Goal: Check status: Check status

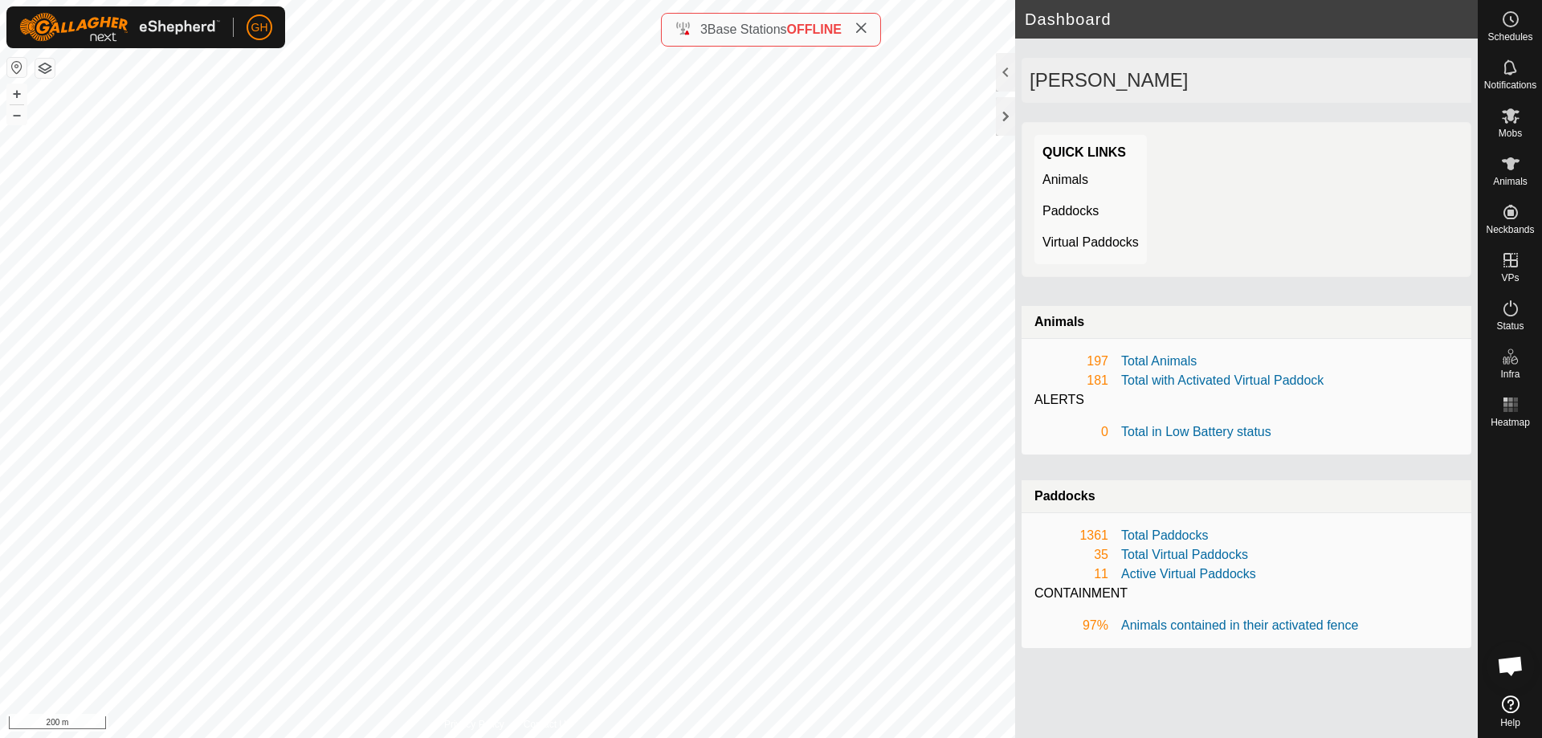
scroll to position [3448, 0]
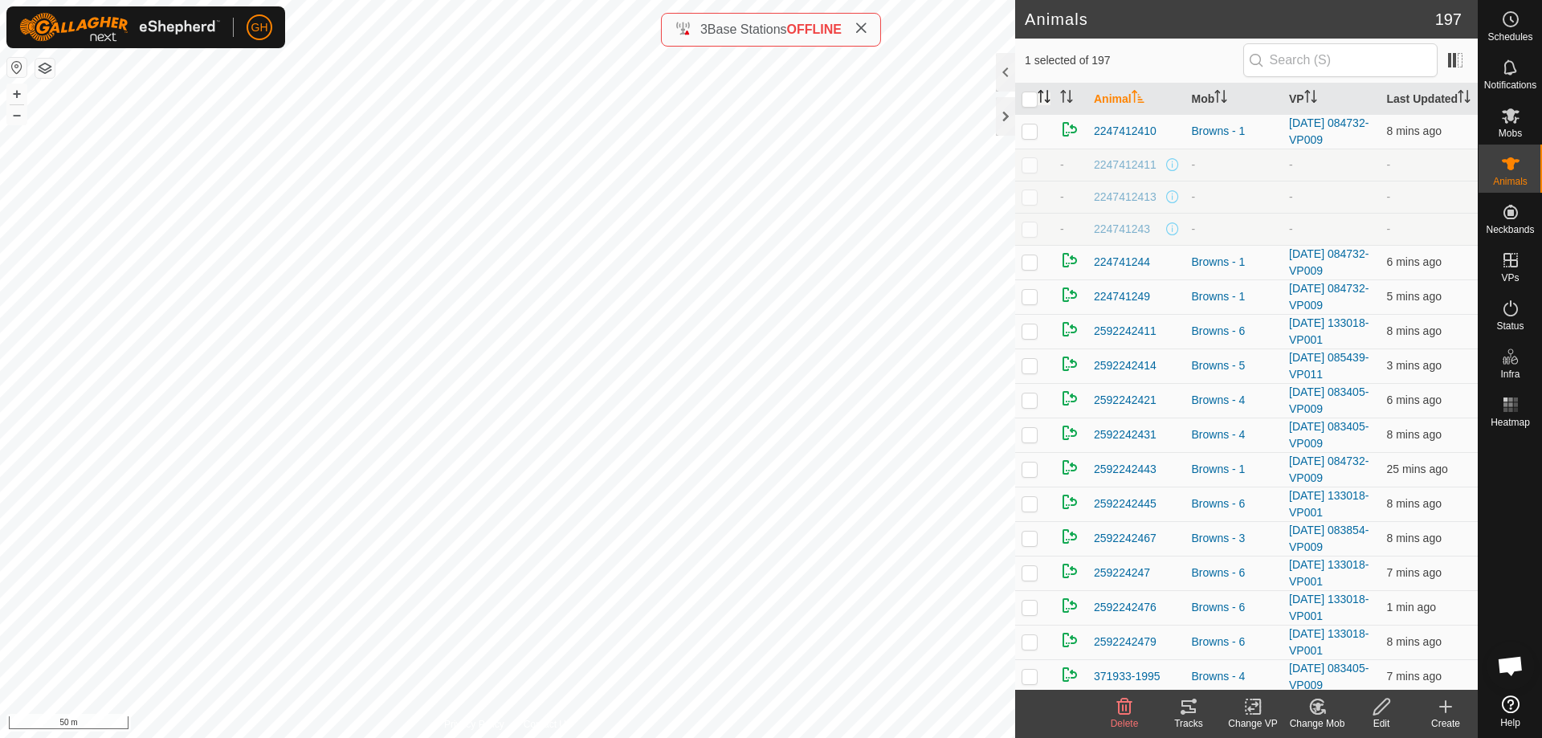
click at [1048, 103] on icon "Activate to sort" at bounding box center [1048, 101] width 6 height 3
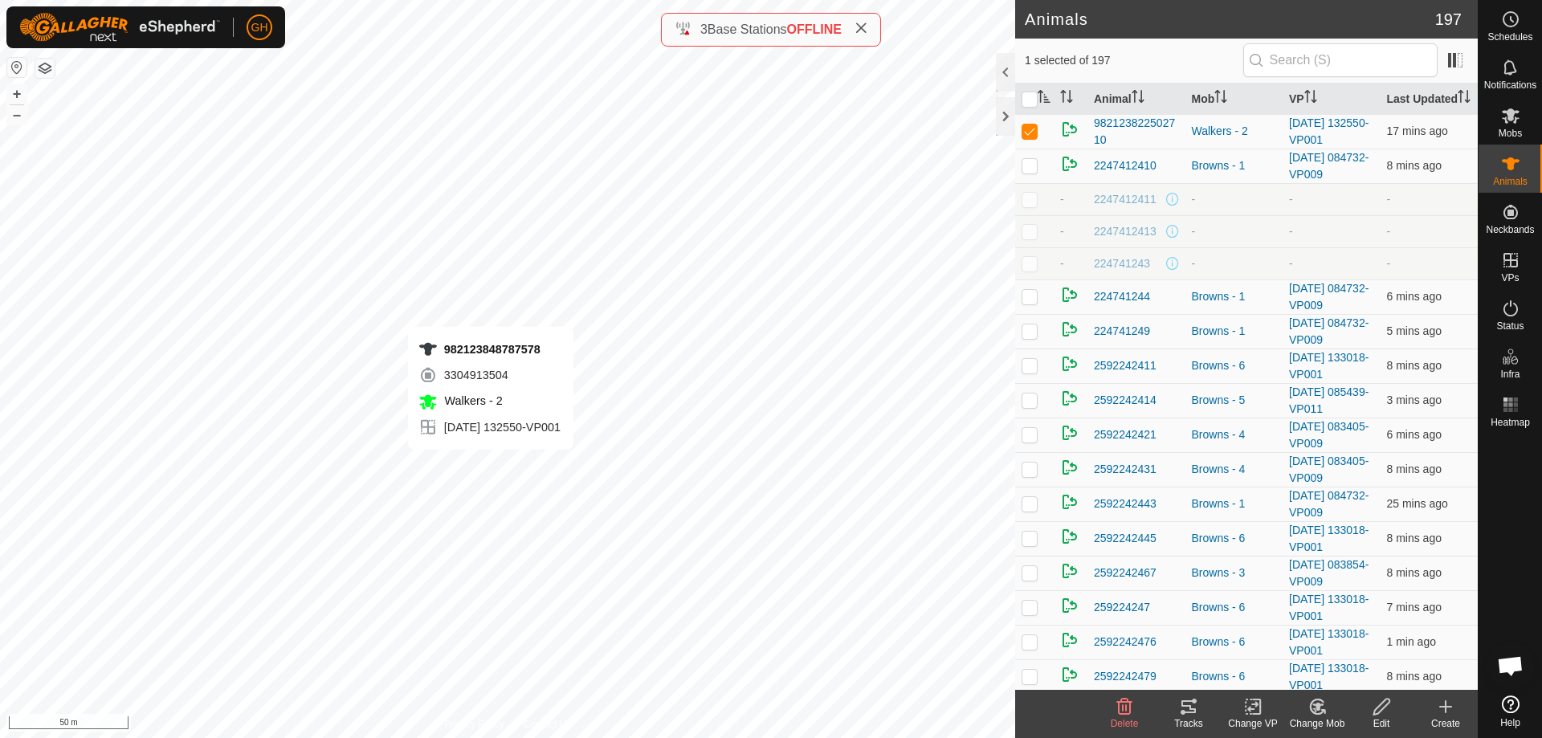
checkbox input "true"
checkbox input "false"
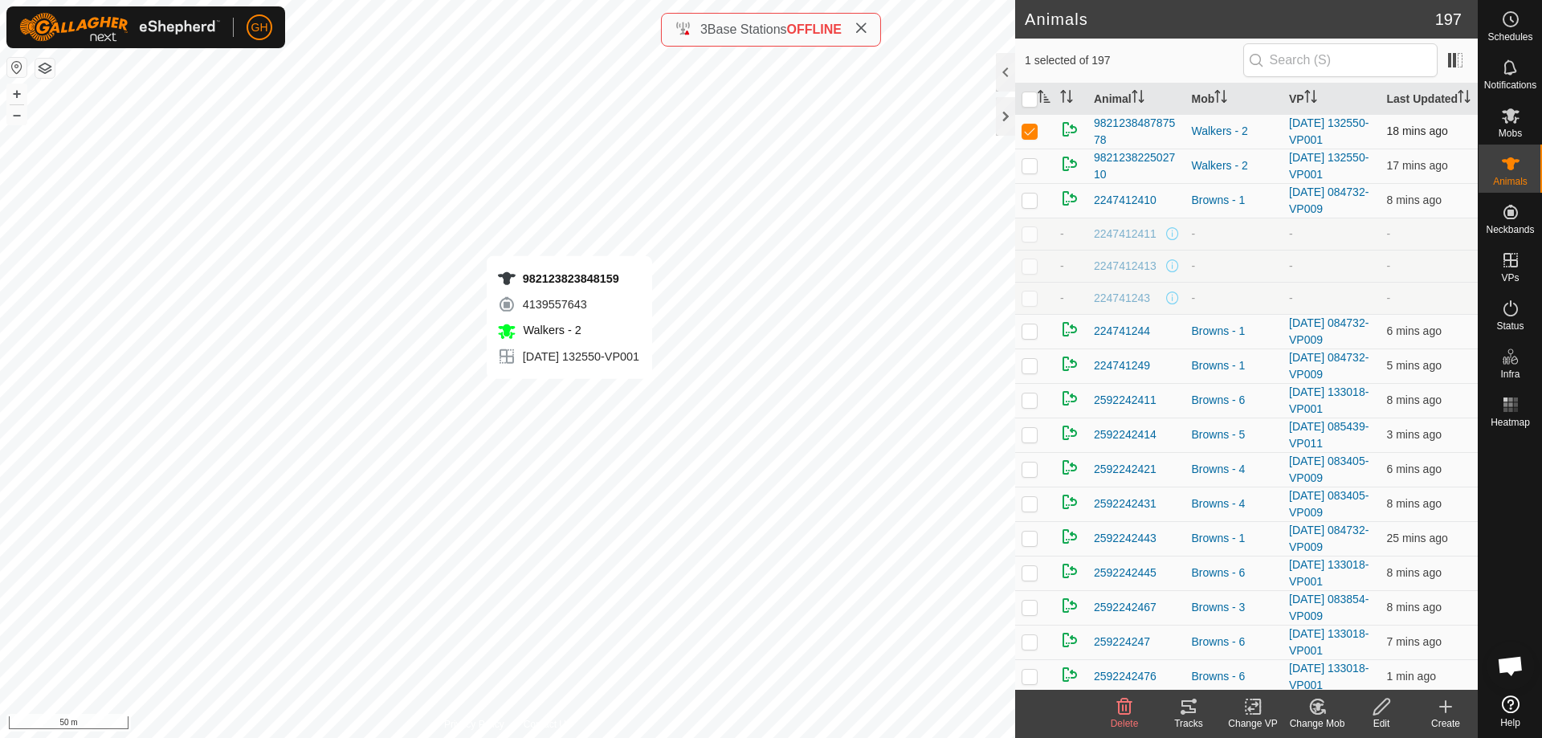
checkbox input "true"
checkbox input "false"
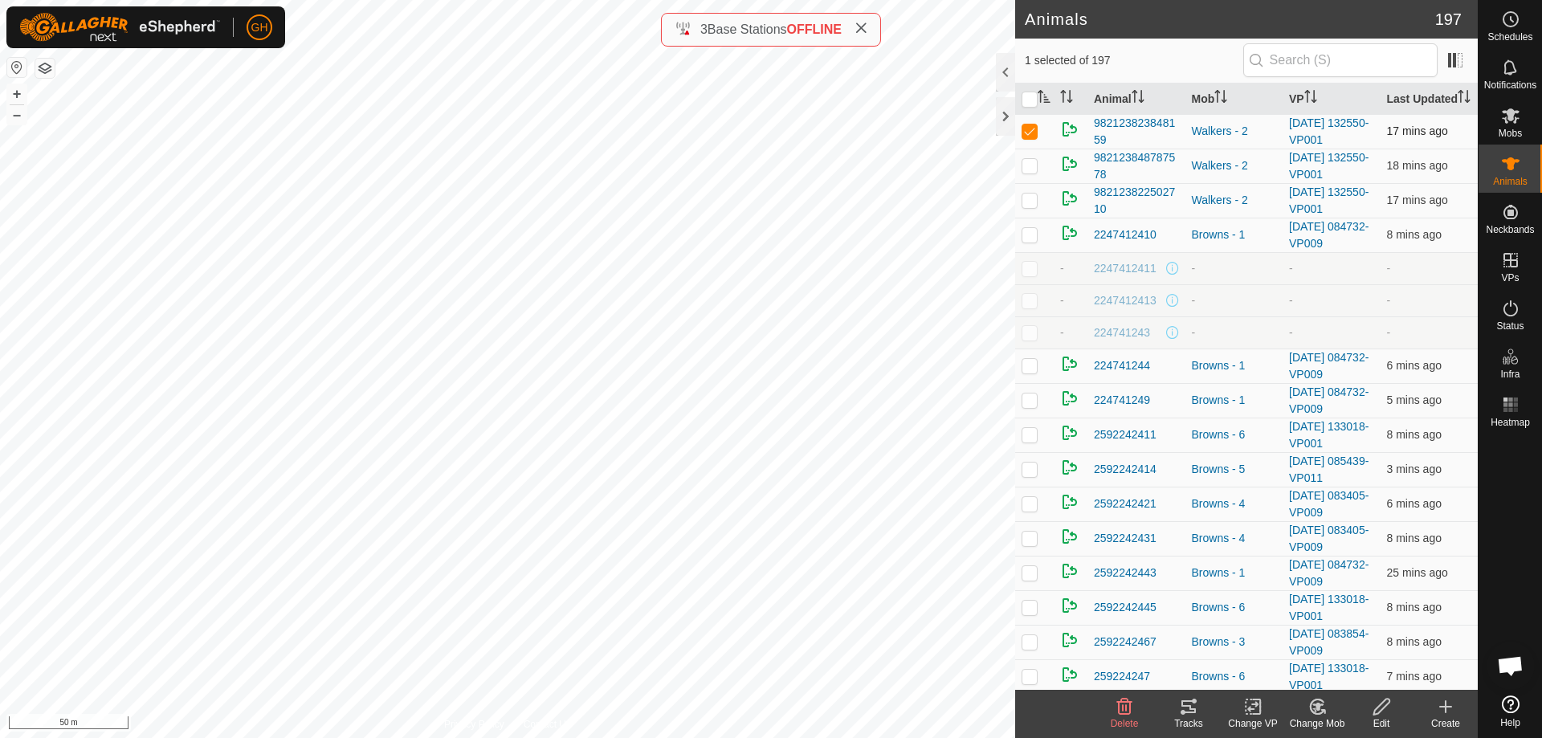
click at [1031, 137] on p-checkbox at bounding box center [1030, 131] width 16 height 13
checkbox input "false"
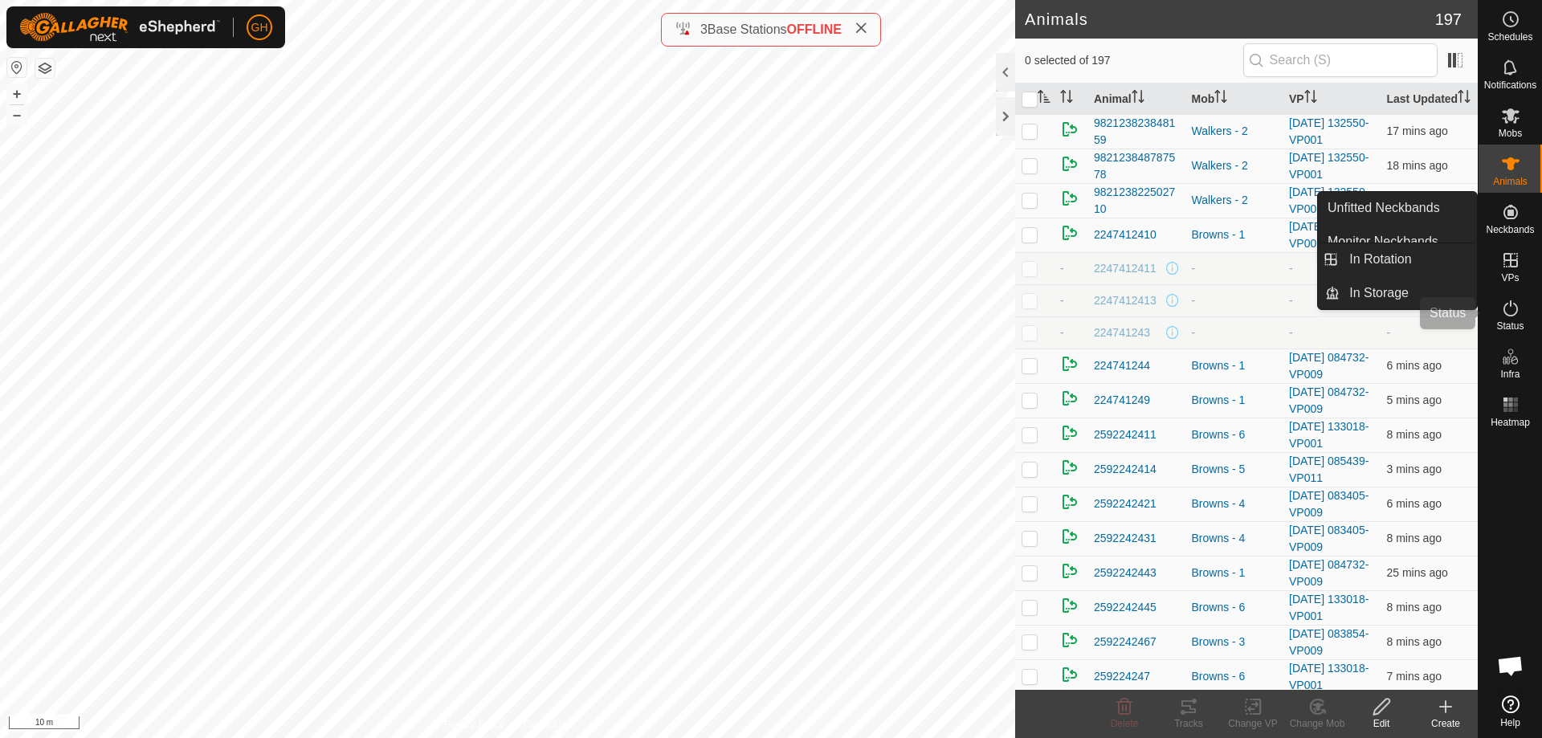
click at [1513, 297] on es-activation-svg-icon at bounding box center [1510, 309] width 29 height 26
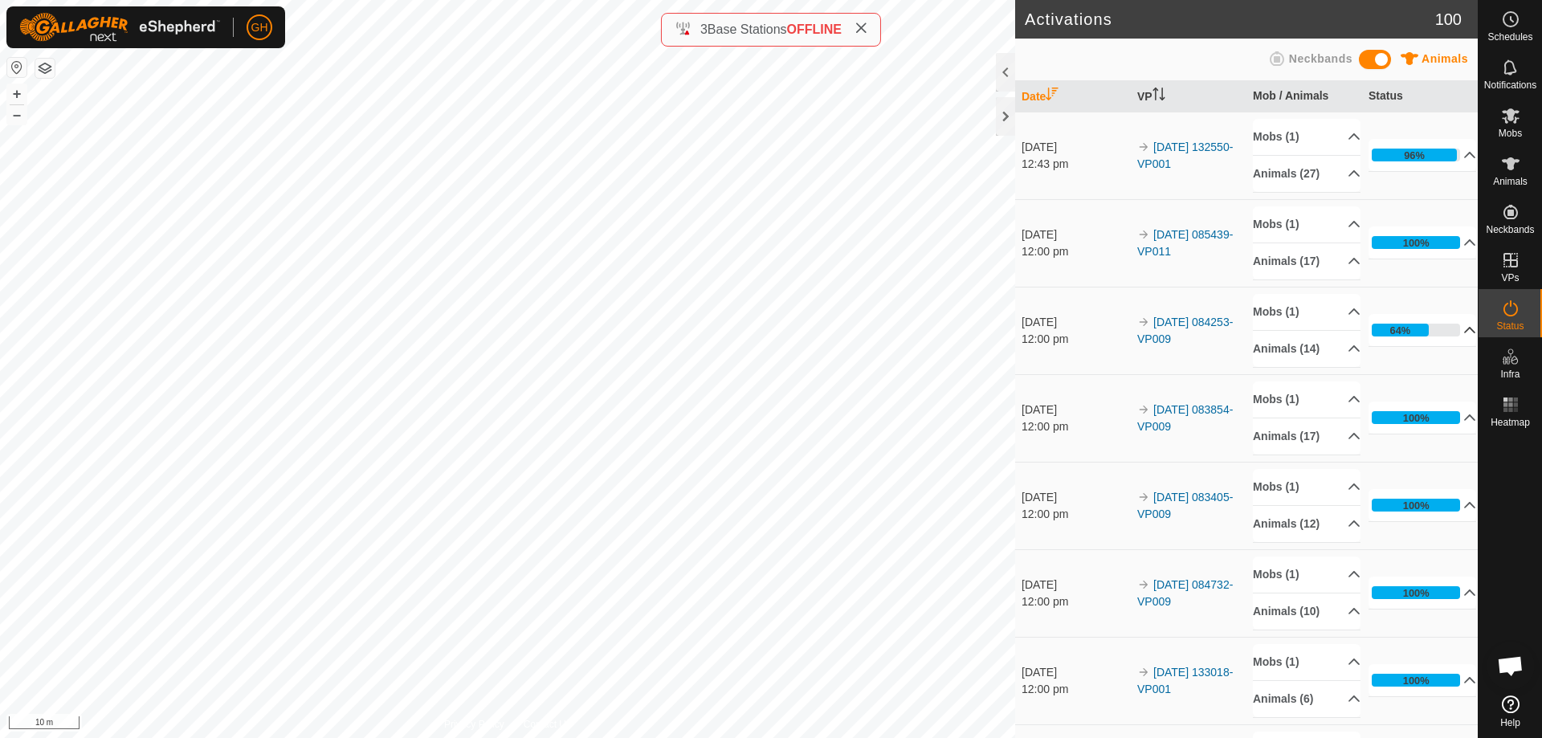
click at [1443, 329] on p-accordion-header "64%" at bounding box center [1423, 330] width 108 height 32
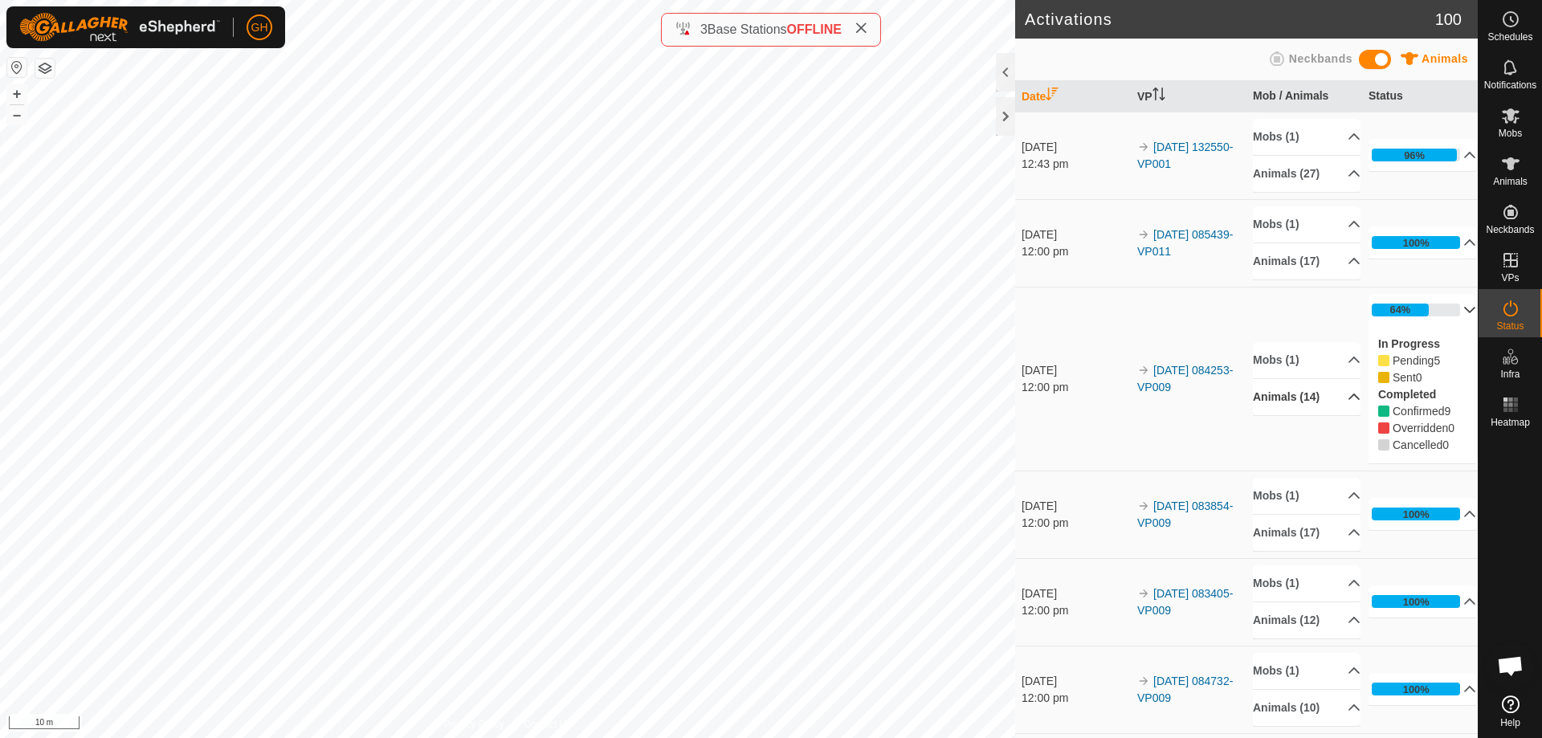
click at [1333, 393] on p-accordion-header "Animals (14)" at bounding box center [1307, 397] width 108 height 36
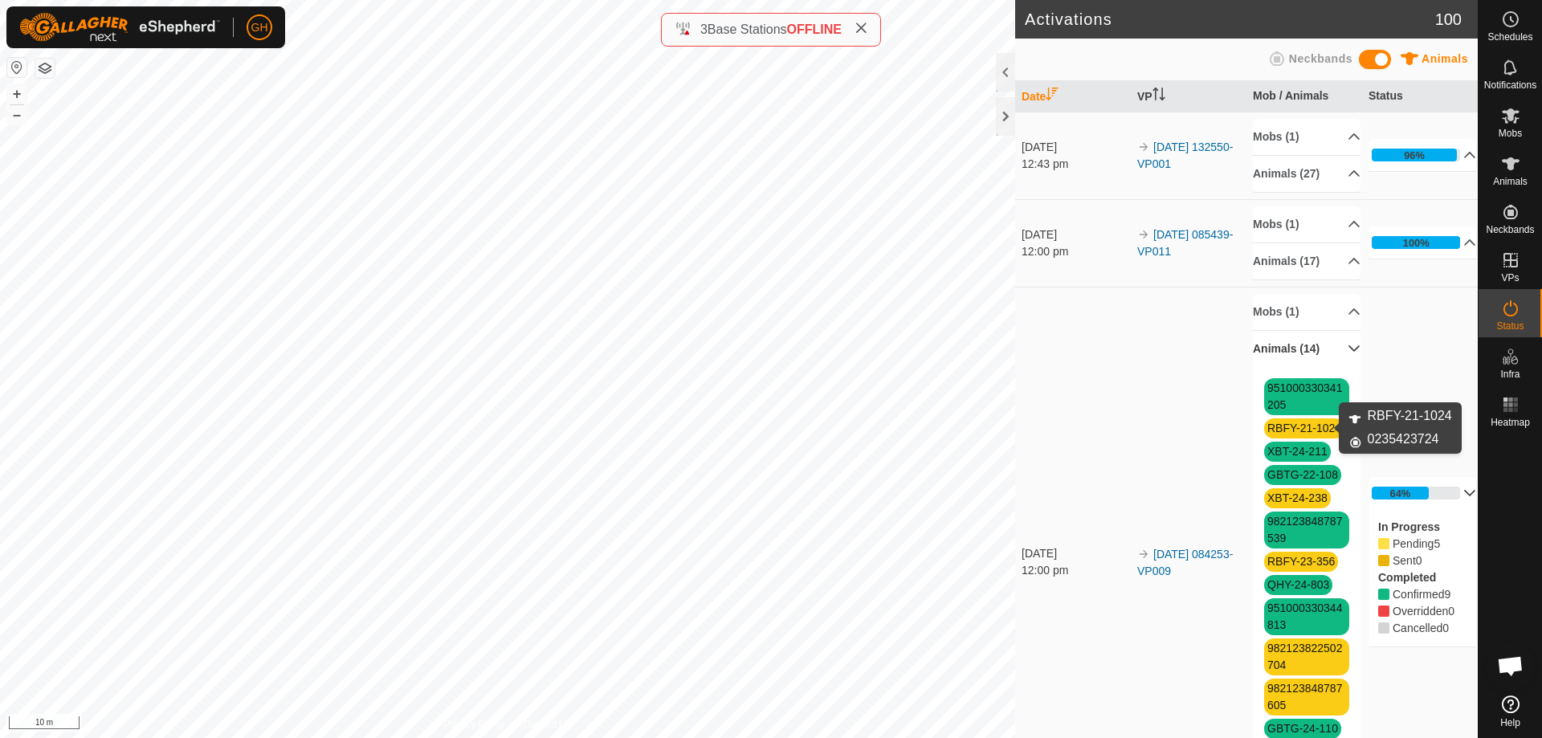
click at [1307, 431] on link "RBFY-21-1024" at bounding box center [1305, 428] width 74 height 13
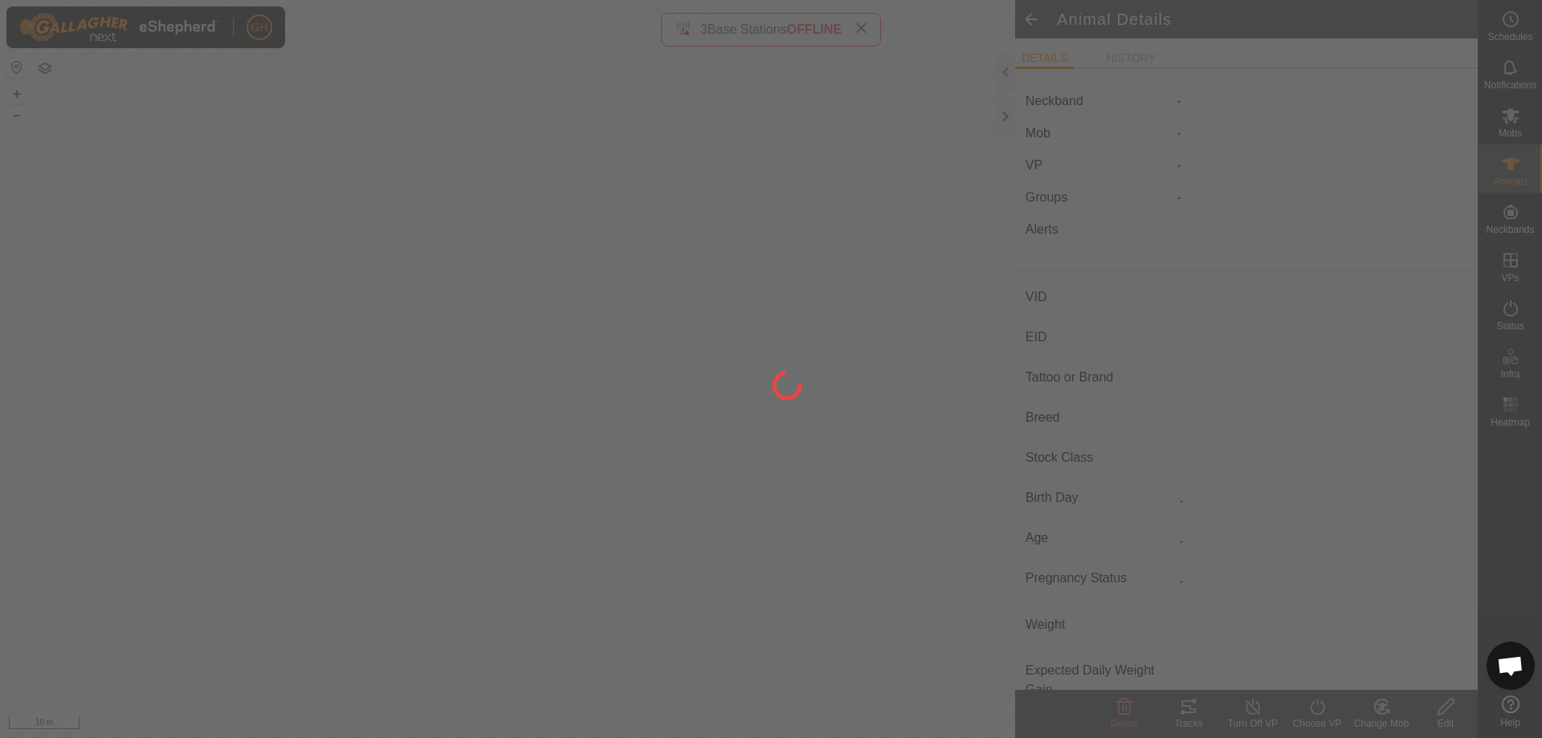
type input "RBFY-21-1024"
type input "942000040679315"
type input "Single"
type input "Fresian"
type input "R1 Bull"
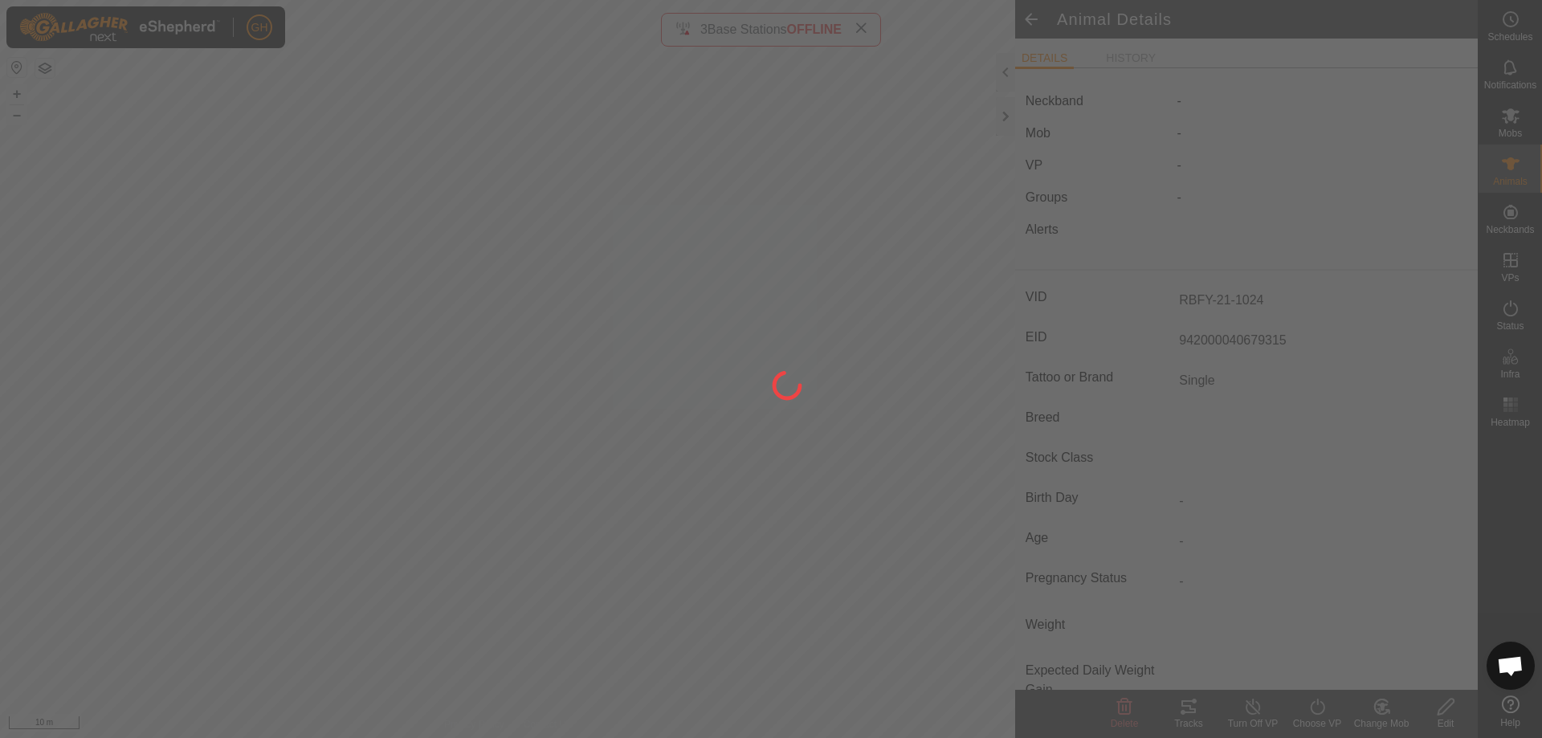
type input "258 kg"
type input "-"
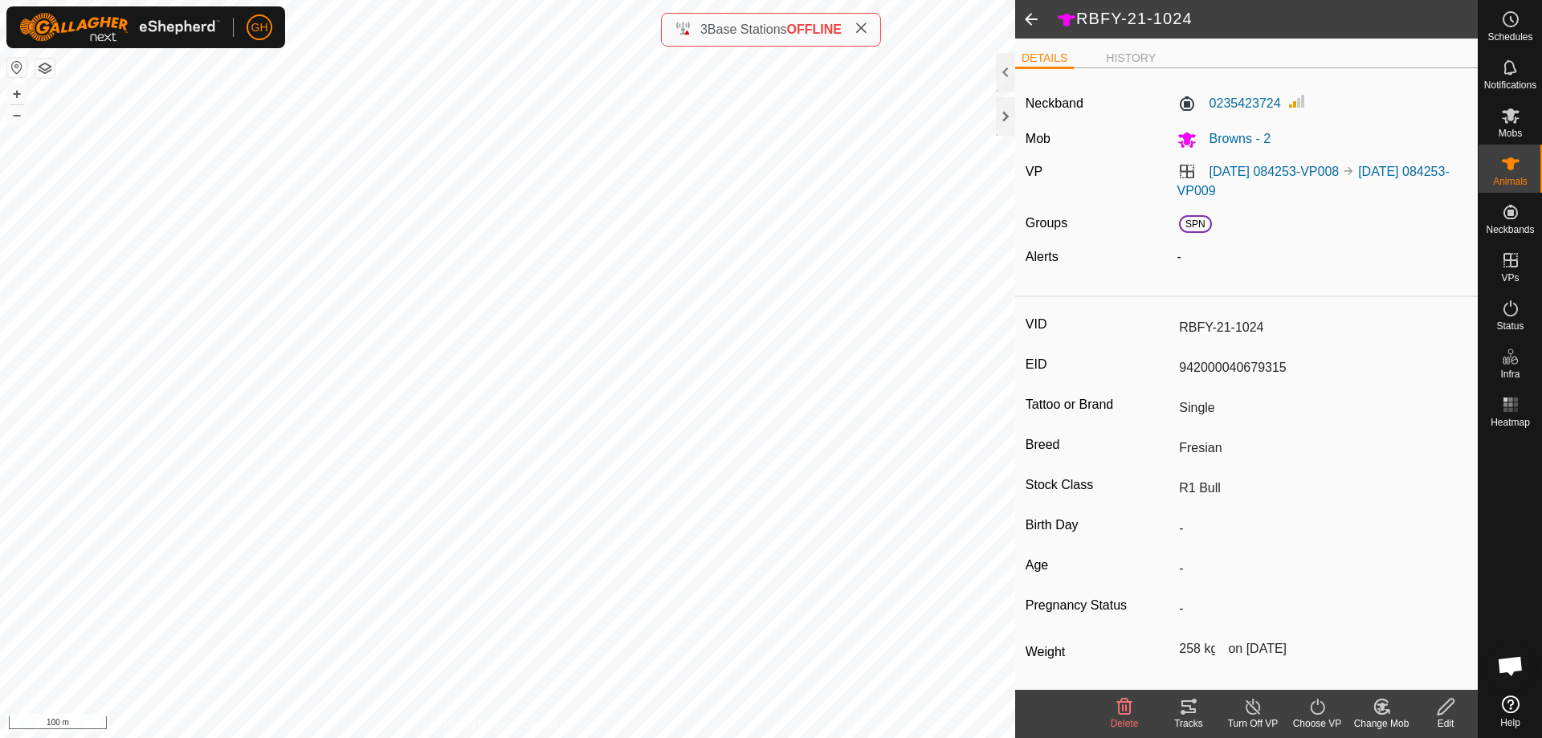
click at [1029, 22] on span at bounding box center [1031, 19] width 32 height 39
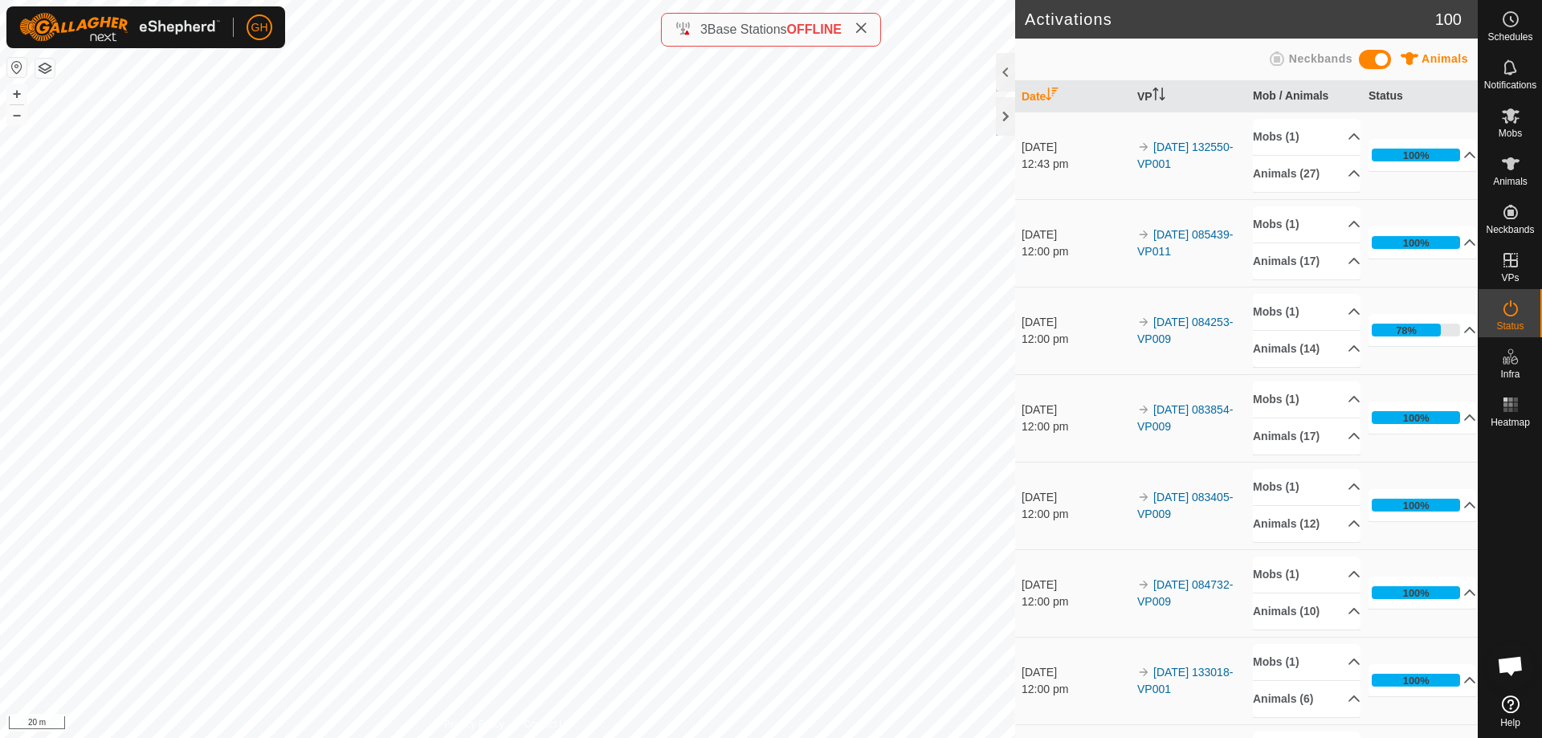
scroll to position [3448, 0]
